Goal: Navigation & Orientation: Find specific page/section

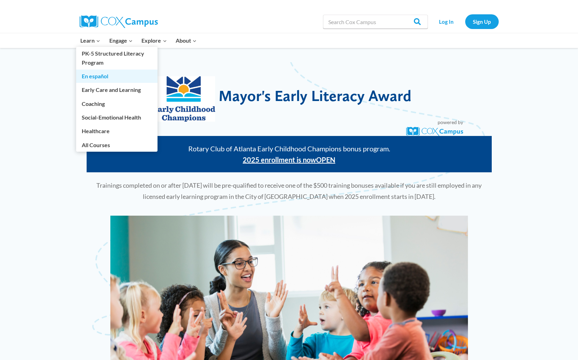
click at [95, 78] on link "En español" at bounding box center [116, 76] width 81 height 13
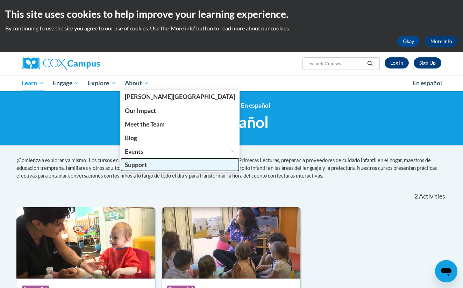
click at [144, 162] on span "Support" at bounding box center [136, 164] width 22 height 7
